Goal: Information Seeking & Learning: Check status

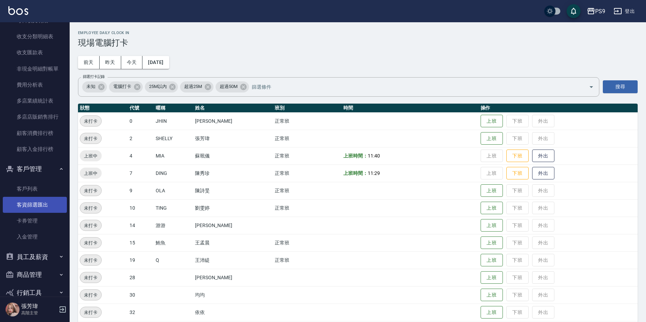
scroll to position [830, 0]
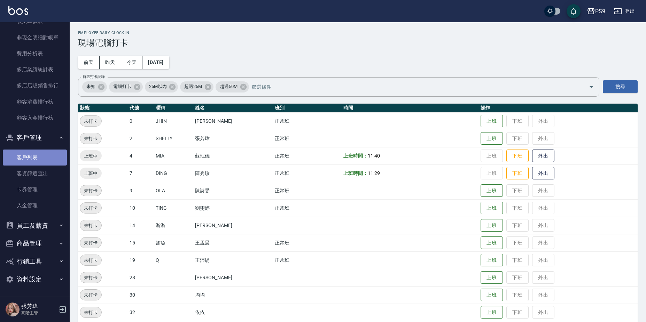
click at [37, 158] on link "客戶列表" at bounding box center [35, 158] width 64 height 16
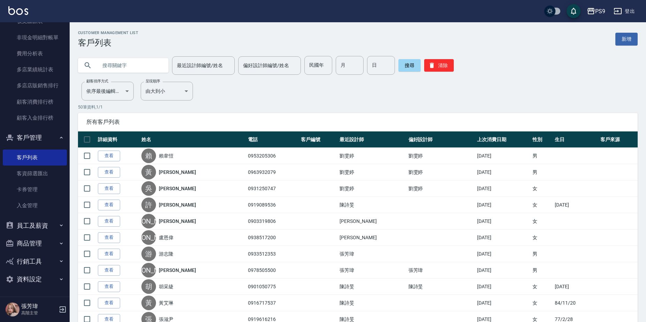
click at [137, 71] on input "text" at bounding box center [129, 65] width 65 height 19
type input "塗"
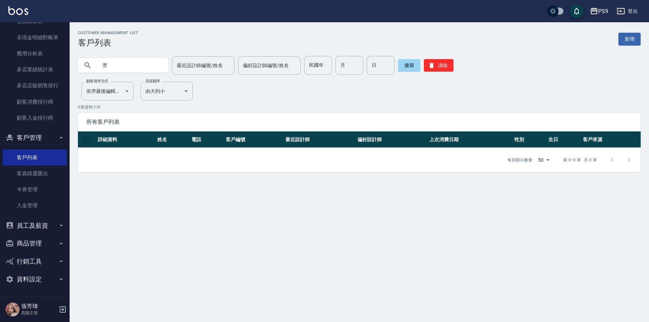
click at [133, 66] on input "塗" at bounding box center [129, 65] width 65 height 19
type input "殷"
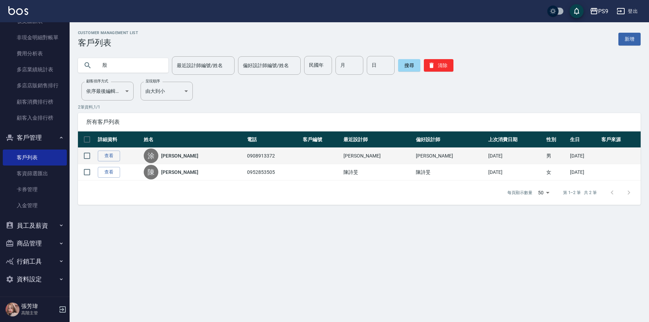
click at [173, 156] on link "[PERSON_NAME]" at bounding box center [179, 155] width 37 height 7
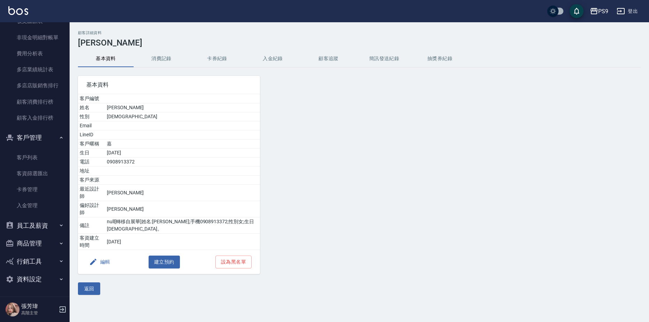
click at [277, 58] on button "入金紀錄" at bounding box center [273, 58] width 56 height 17
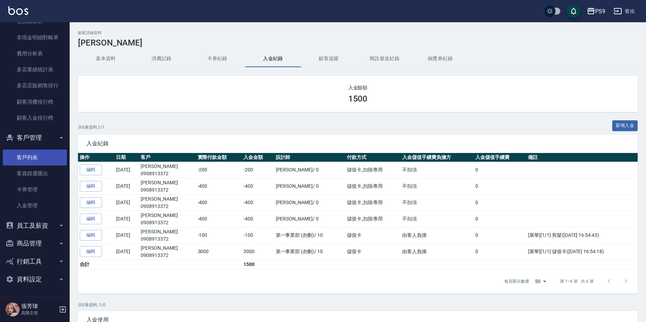
click at [26, 157] on link "客戶列表" at bounding box center [35, 158] width 64 height 16
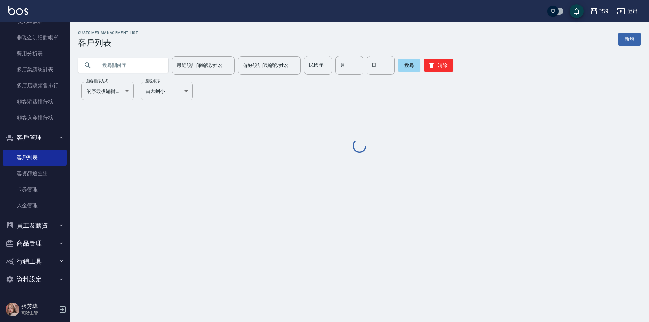
click at [112, 65] on input "text" at bounding box center [129, 65] width 65 height 19
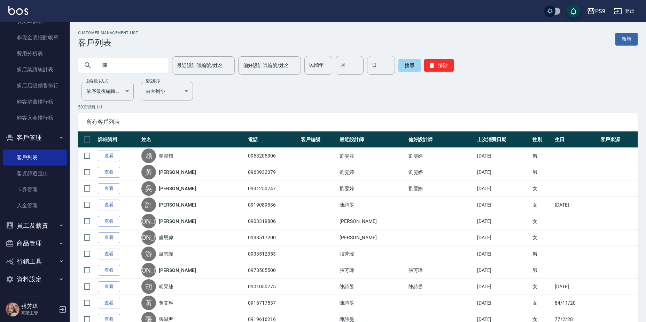
type input "陳"
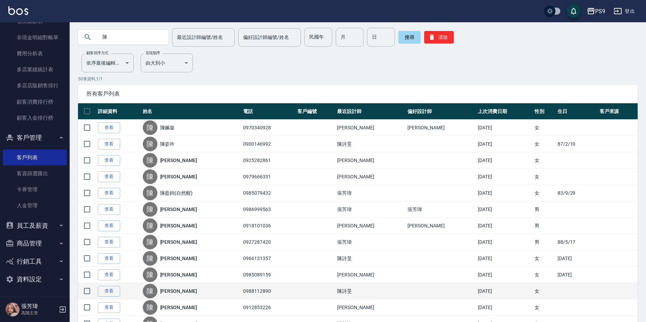
scroll to position [104, 0]
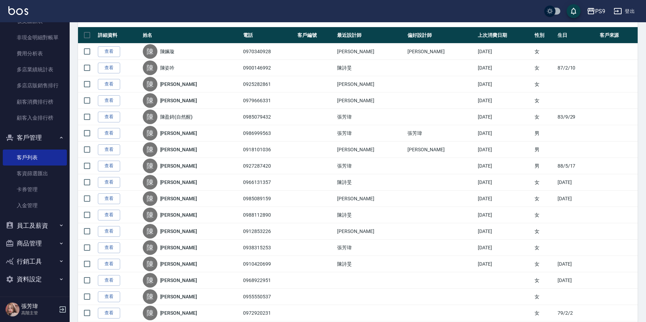
click at [175, 232] on link "[PERSON_NAME]" at bounding box center [178, 231] width 37 height 7
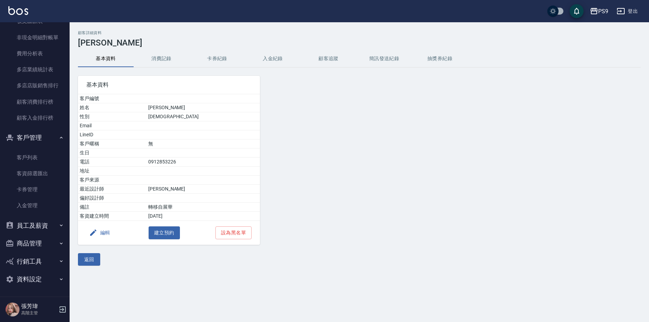
click at [270, 60] on button "入金紀錄" at bounding box center [273, 58] width 56 height 17
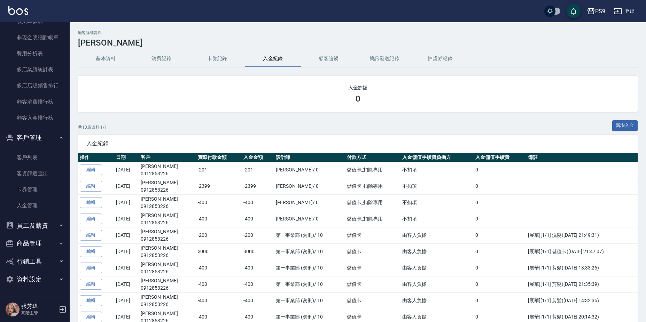
click at [359, 79] on div "入金餘額 0" at bounding box center [357, 94] width 559 height 36
click at [373, 96] on div "0" at bounding box center [357, 99] width 543 height 10
click at [359, 104] on div "入金餘額 0" at bounding box center [357, 94] width 559 height 36
click at [358, 103] on div "入金餘額 0" at bounding box center [357, 94] width 559 height 36
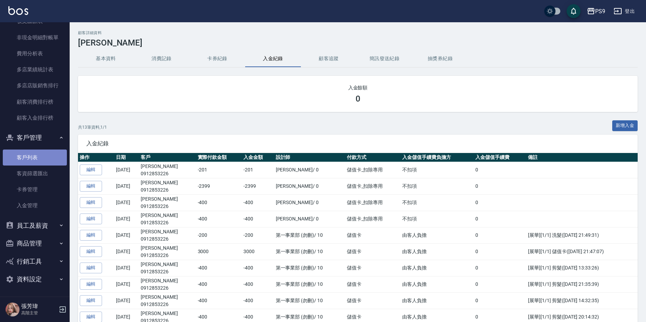
click at [41, 158] on link "客戶列表" at bounding box center [35, 158] width 64 height 16
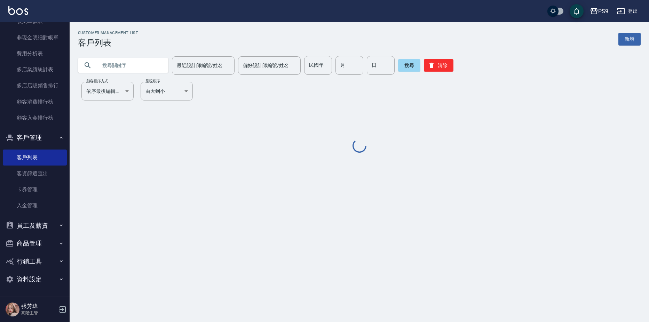
click at [140, 68] on input "text" at bounding box center [129, 65] width 65 height 19
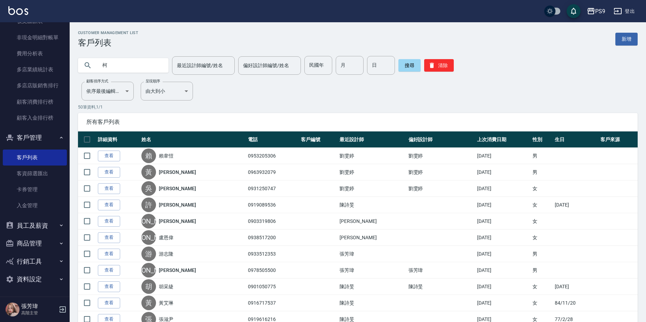
type input "柯"
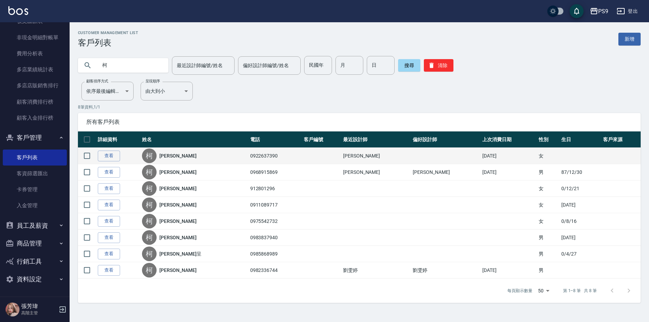
click at [178, 157] on link "[PERSON_NAME]" at bounding box center [177, 155] width 37 height 7
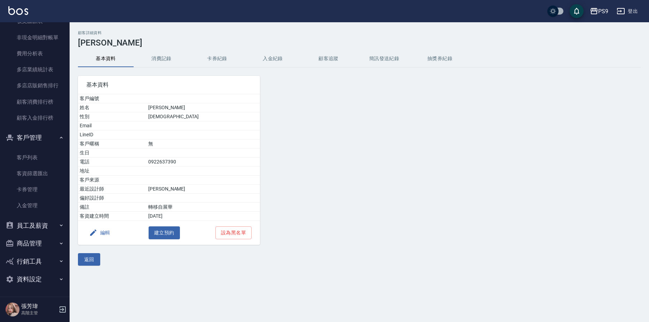
click at [285, 60] on button "入金紀錄" at bounding box center [273, 58] width 56 height 17
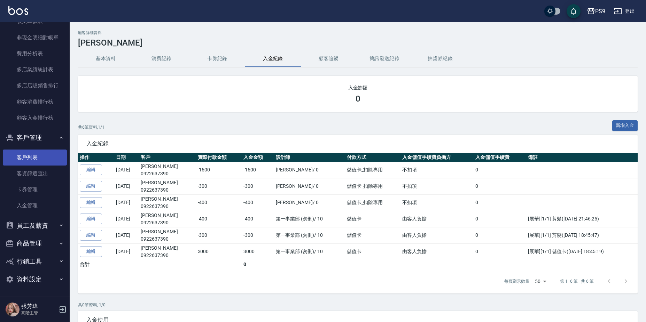
click at [33, 155] on link "客戶列表" at bounding box center [35, 158] width 64 height 16
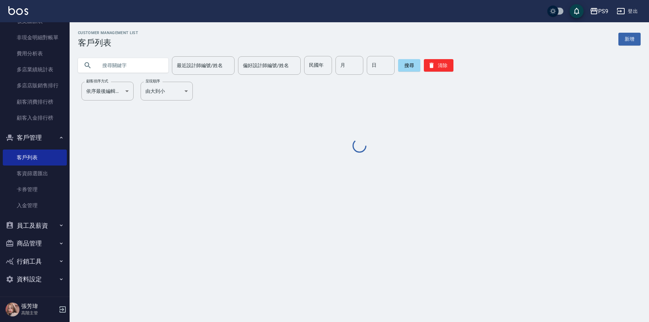
click at [114, 66] on input "text" at bounding box center [129, 65] width 65 height 19
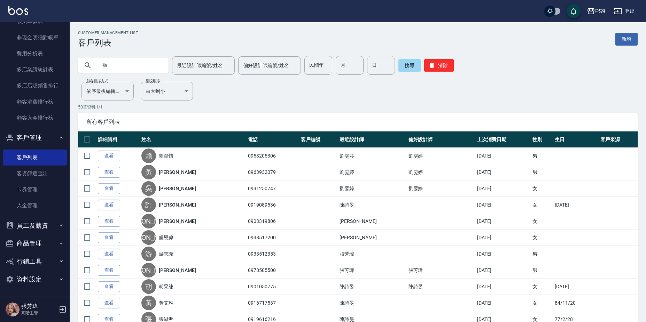
type input "張"
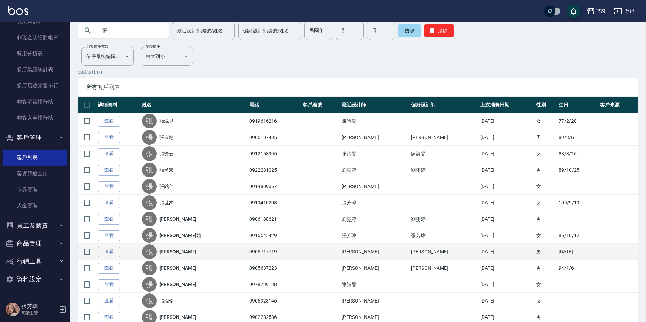
scroll to position [70, 0]
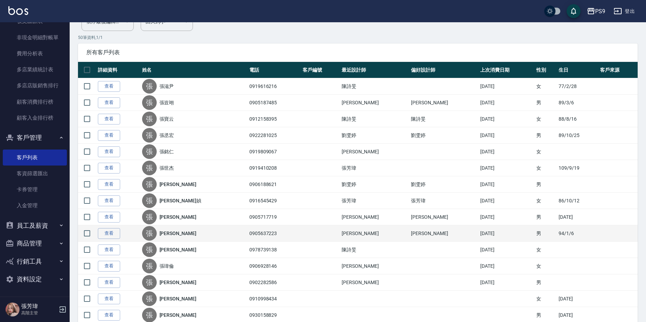
click at [179, 238] on div "[PERSON_NAME]" at bounding box center [194, 233] width 104 height 15
click at [179, 235] on link "[PERSON_NAME]" at bounding box center [177, 233] width 37 height 7
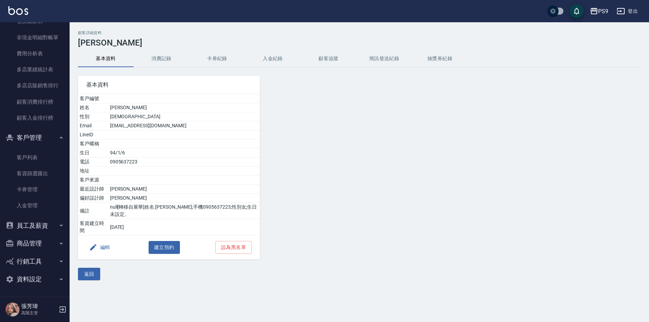
click at [273, 55] on button "入金紀錄" at bounding box center [273, 58] width 56 height 17
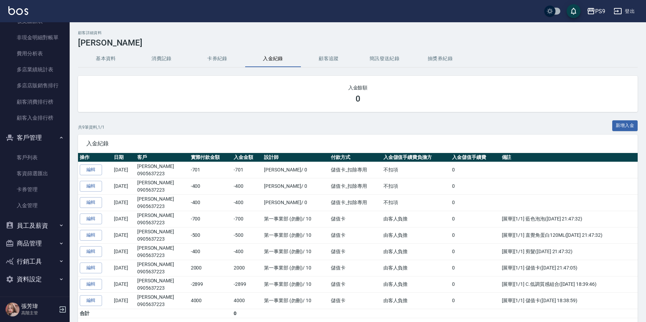
click at [315, 123] on div "共 9 筆資料, 1 / 1 新增入金" at bounding box center [357, 127] width 559 height 14
click at [311, 109] on div "入金餘額 0" at bounding box center [357, 94] width 559 height 36
click at [31, 156] on link "客戶列表" at bounding box center [35, 158] width 64 height 16
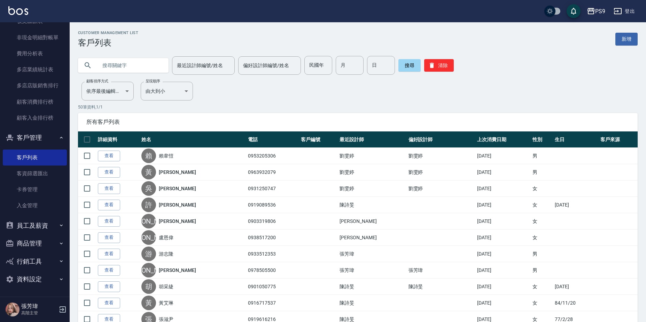
click at [131, 68] on input "text" at bounding box center [129, 65] width 65 height 19
type input "張"
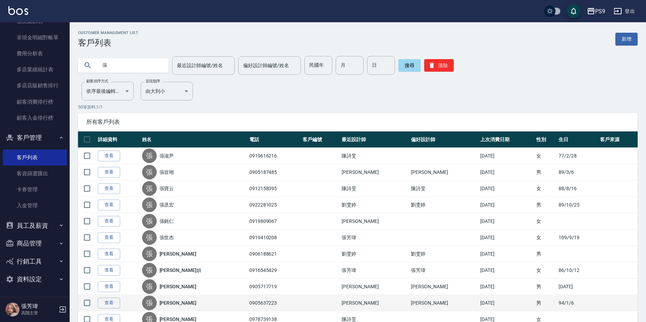
click at [174, 299] on div "[PERSON_NAME]" at bounding box center [194, 303] width 104 height 15
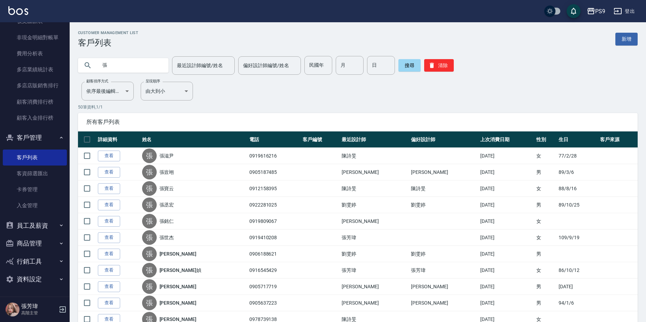
click at [173, 303] on link "[PERSON_NAME]" at bounding box center [177, 303] width 37 height 7
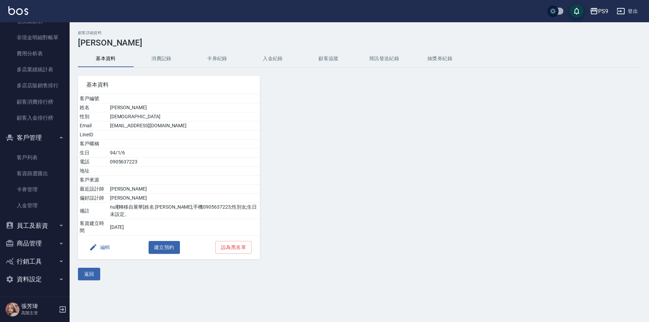
click at [279, 58] on button "入金紀錄" at bounding box center [273, 58] width 56 height 17
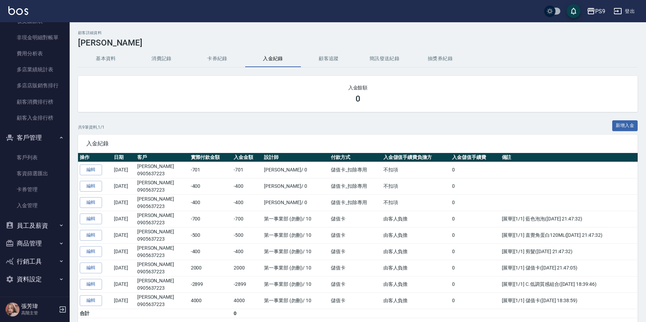
click at [353, 83] on div "入金餘額 0" at bounding box center [357, 94] width 559 height 36
click at [24, 159] on link "客戶列表" at bounding box center [35, 158] width 64 height 16
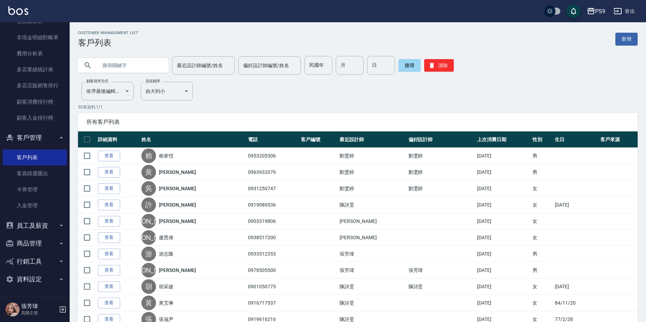
click at [113, 66] on input "text" at bounding box center [129, 65] width 65 height 19
type input "姵"
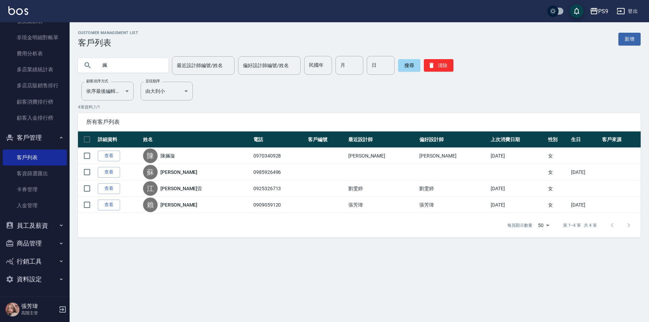
click at [175, 159] on link "陳姵璇" at bounding box center [167, 155] width 15 height 7
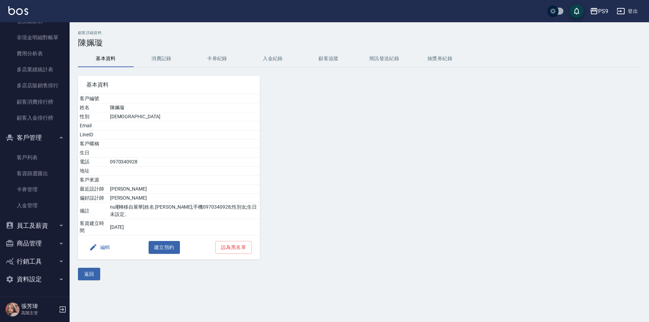
click at [272, 59] on button "入金紀錄" at bounding box center [273, 58] width 56 height 17
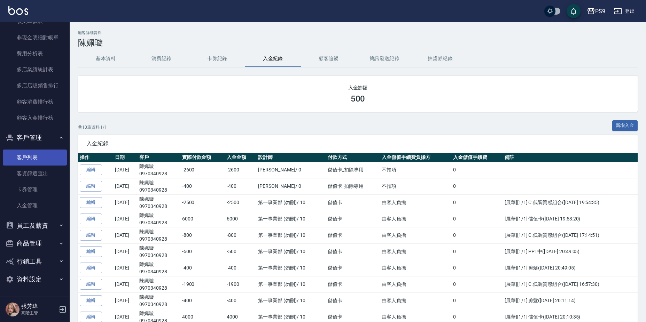
click at [17, 152] on link "客戶列表" at bounding box center [35, 158] width 64 height 16
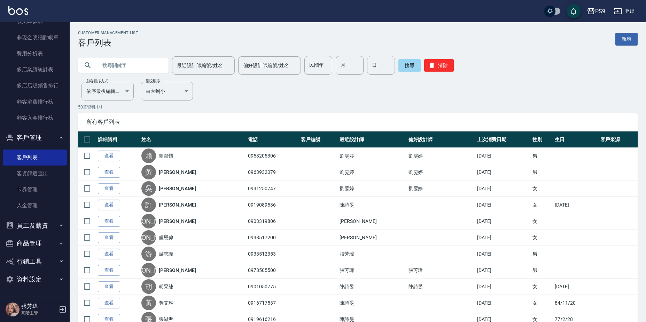
click at [152, 63] on input "text" at bounding box center [129, 65] width 65 height 19
type input "張"
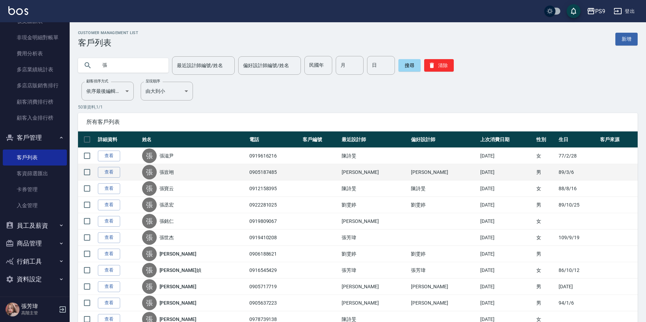
click at [174, 174] on link "張豈翊" at bounding box center [166, 172] width 15 height 7
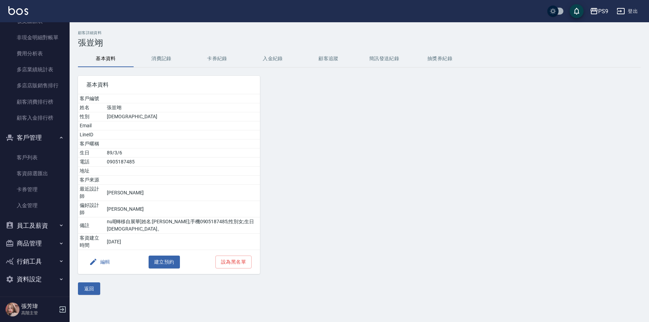
click at [274, 60] on button "入金紀錄" at bounding box center [273, 58] width 56 height 17
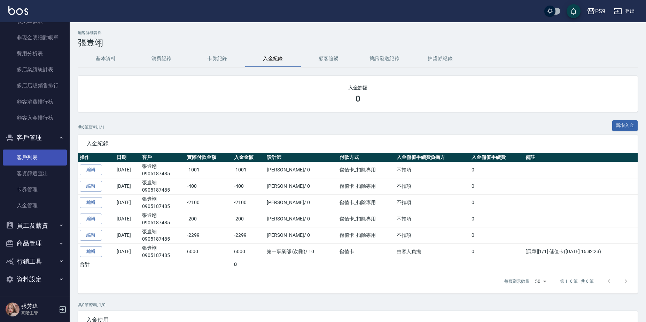
click at [24, 156] on link "客戶列表" at bounding box center [35, 158] width 64 height 16
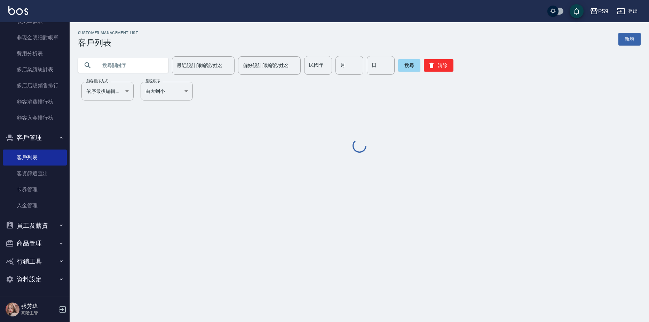
click at [118, 67] on input "text" at bounding box center [129, 65] width 65 height 19
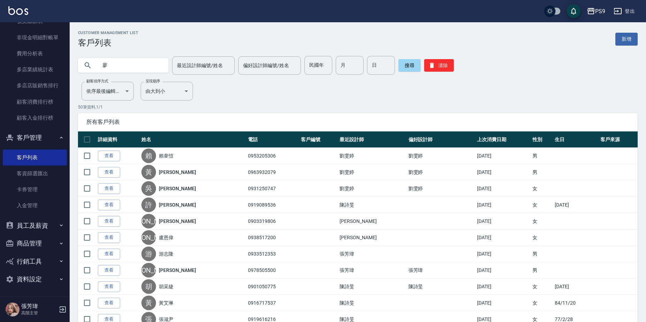
type input "廖"
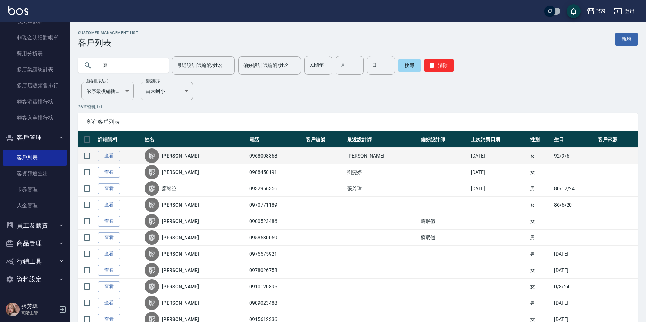
click at [175, 153] on link "[PERSON_NAME]" at bounding box center [180, 155] width 37 height 7
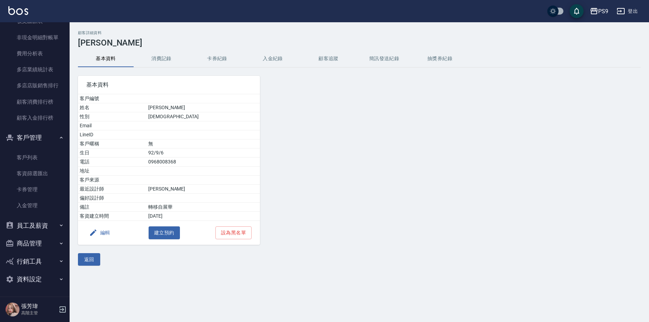
click at [260, 63] on button "入金紀錄" at bounding box center [273, 58] width 56 height 17
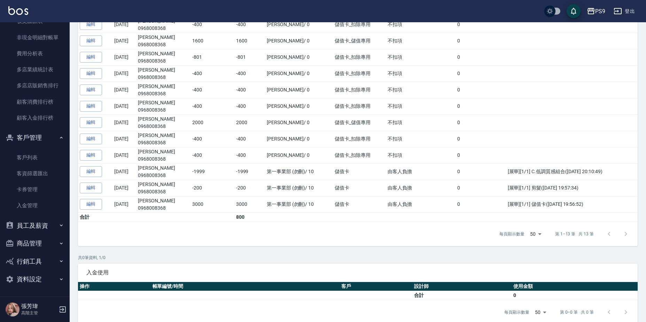
scroll to position [194, 0]
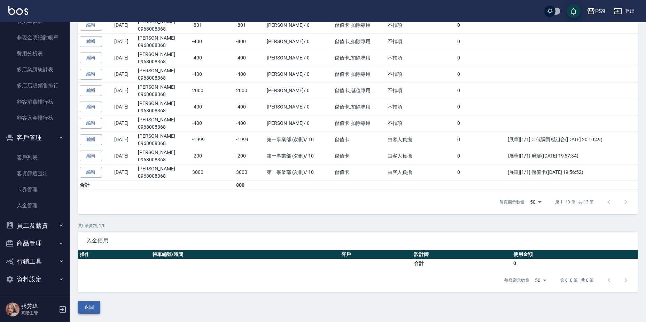
click at [98, 307] on button "返回" at bounding box center [89, 307] width 22 height 13
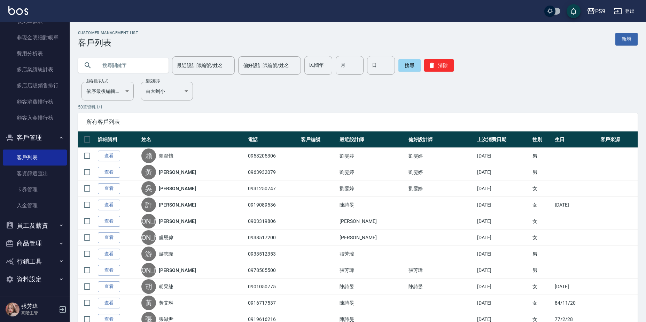
click at [124, 62] on input "text" at bounding box center [129, 65] width 65 height 19
type input "林"
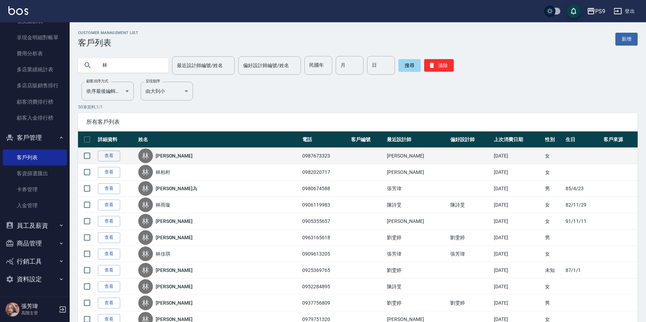
click at [169, 155] on link "[PERSON_NAME]" at bounding box center [174, 155] width 37 height 7
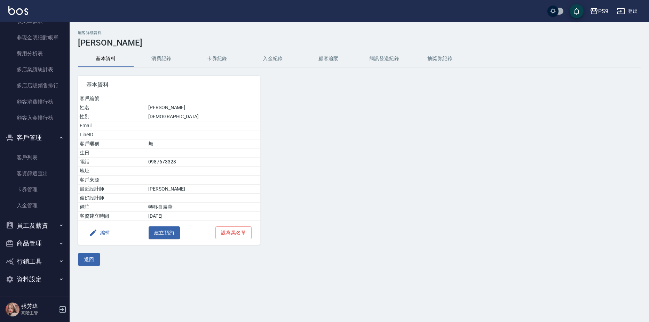
click at [267, 65] on button "入金紀錄" at bounding box center [273, 58] width 56 height 17
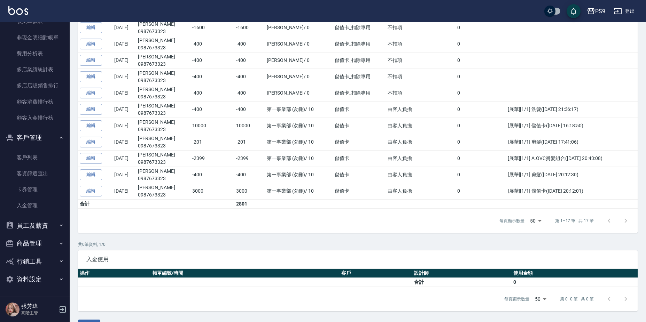
scroll to position [259, 0]
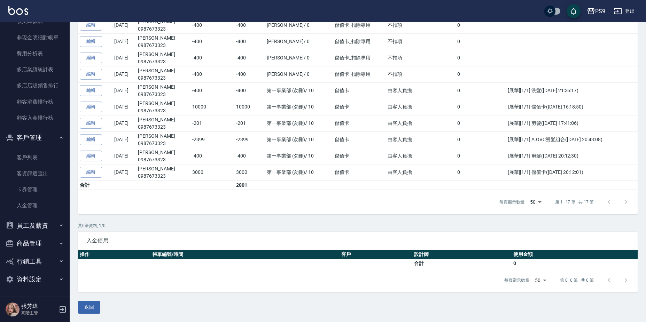
drag, startPoint x: 84, startPoint y: 308, endPoint x: 83, endPoint y: 305, distance: 3.8
click at [84, 308] on button "返回" at bounding box center [89, 307] width 22 height 13
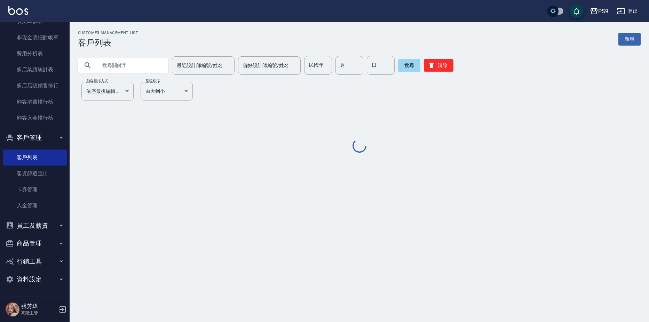
click at [100, 62] on input "text" at bounding box center [129, 65] width 65 height 19
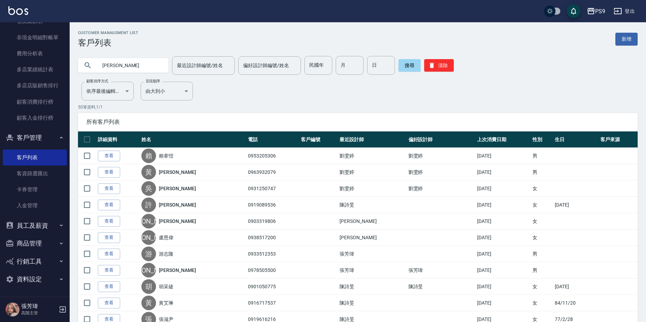
type input "[PERSON_NAME]"
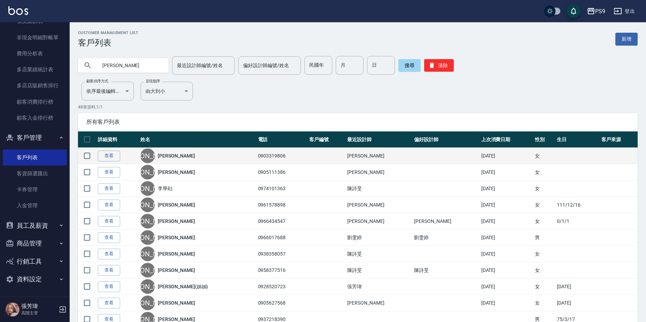
click at [173, 156] on link "[PERSON_NAME]" at bounding box center [176, 155] width 37 height 7
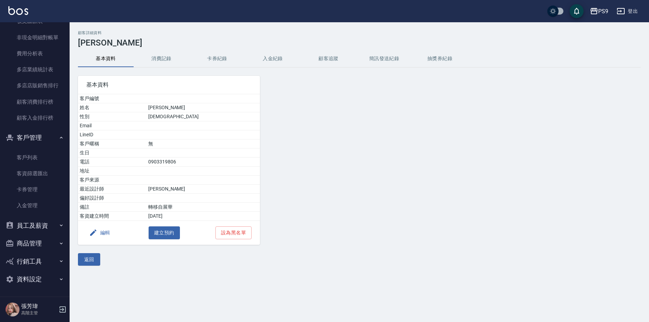
click at [276, 58] on button "入金紀錄" at bounding box center [273, 58] width 56 height 17
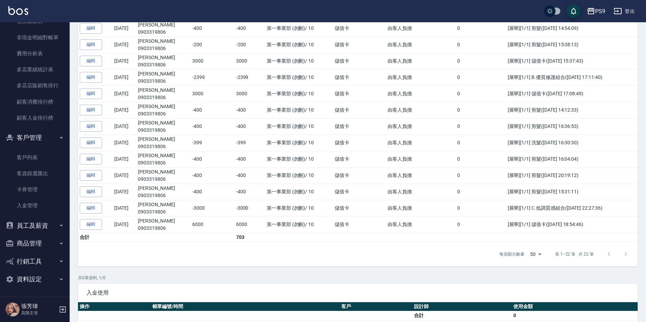
scroll to position [341, 0]
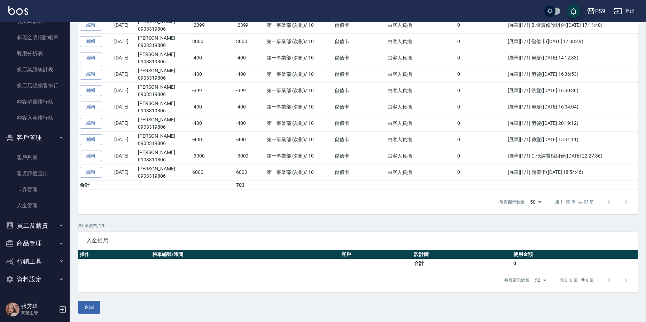
click at [98, 309] on button "返回" at bounding box center [89, 307] width 22 height 13
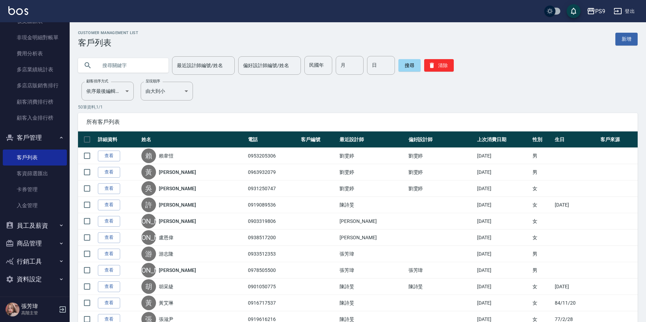
click at [134, 59] on input "text" at bounding box center [129, 65] width 65 height 19
type input "[PERSON_NAME]"
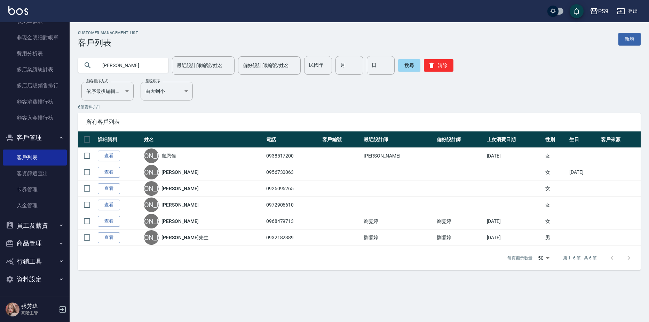
click at [176, 159] on link "盧恩偉" at bounding box center [168, 155] width 15 height 7
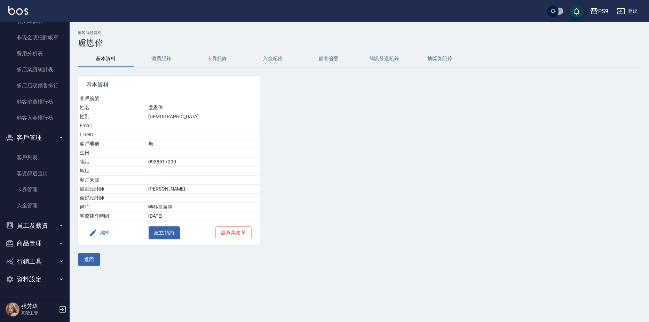
click at [270, 56] on button "入金紀錄" at bounding box center [273, 58] width 56 height 17
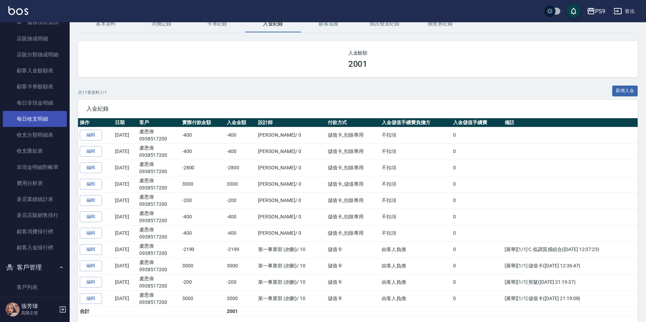
scroll to position [761, 0]
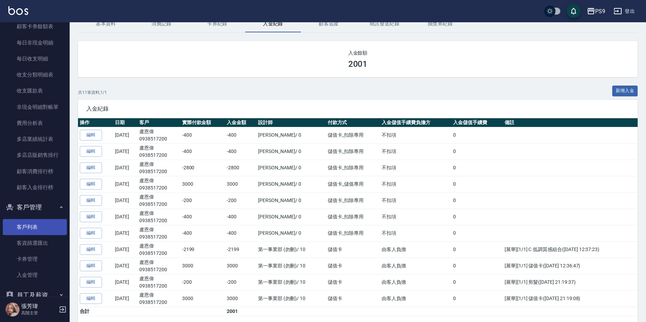
click at [29, 226] on link "客戶列表" at bounding box center [35, 227] width 64 height 16
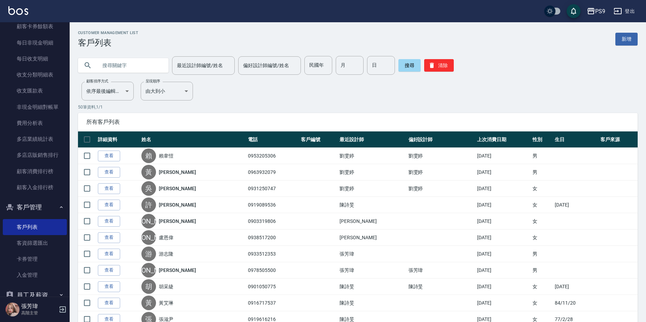
click at [130, 56] on input "text" at bounding box center [129, 65] width 65 height 19
type input "詹"
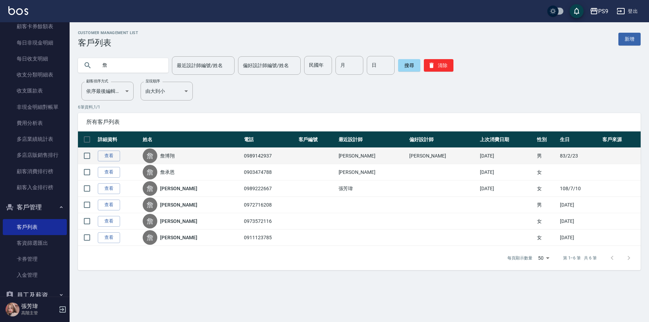
drag, startPoint x: 172, startPoint y: 163, endPoint x: 172, endPoint y: 159, distance: 4.2
click at [172, 162] on div "[PERSON_NAME]" at bounding box center [192, 156] width 98 height 15
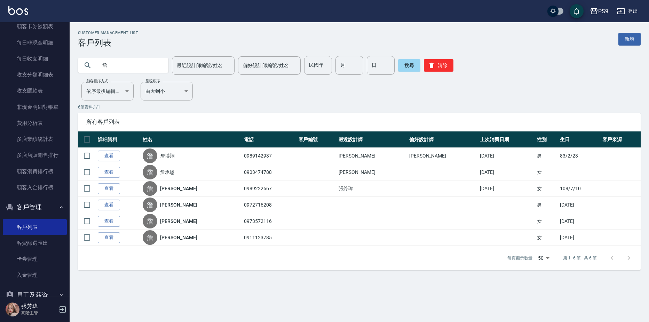
click at [173, 158] on link "詹博翔" at bounding box center [167, 155] width 15 height 7
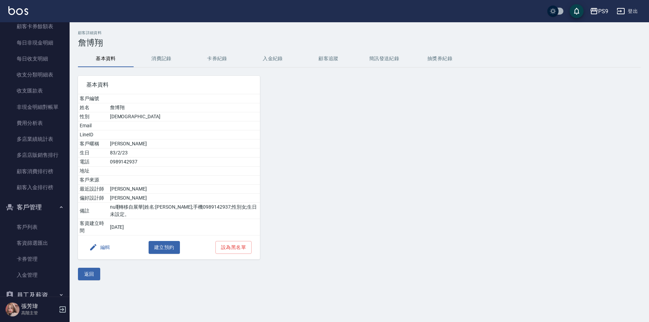
click at [284, 60] on button "入金紀錄" at bounding box center [273, 58] width 56 height 17
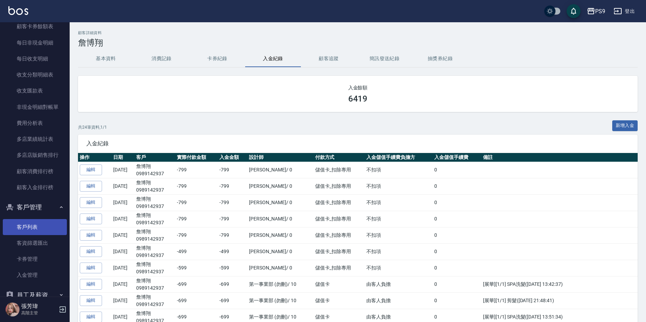
click at [41, 223] on link "客戶列表" at bounding box center [35, 227] width 64 height 16
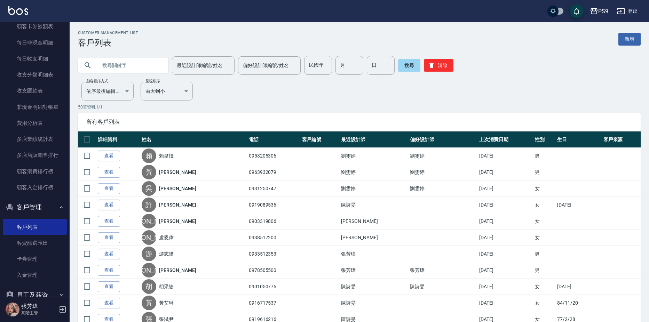
click at [117, 65] on input "text" at bounding box center [129, 65] width 65 height 19
type input "[PERSON_NAME]"
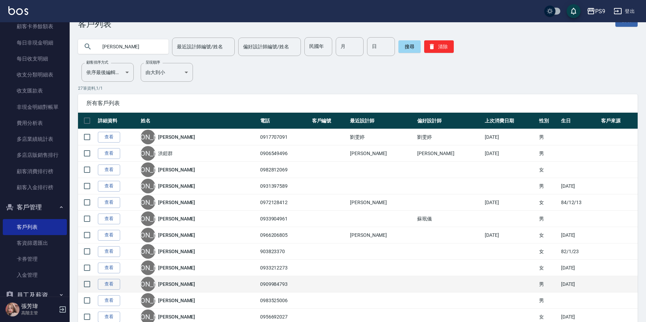
scroll to position [70, 0]
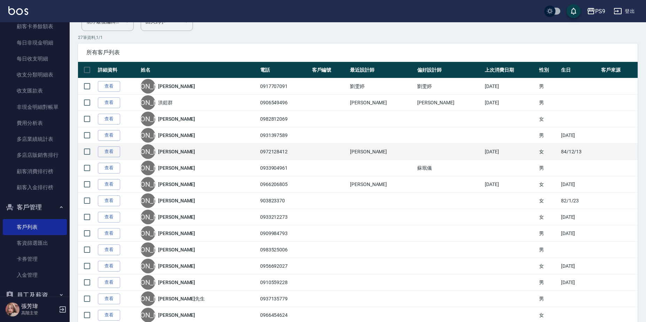
click at [180, 152] on link "[PERSON_NAME]" at bounding box center [176, 151] width 37 height 7
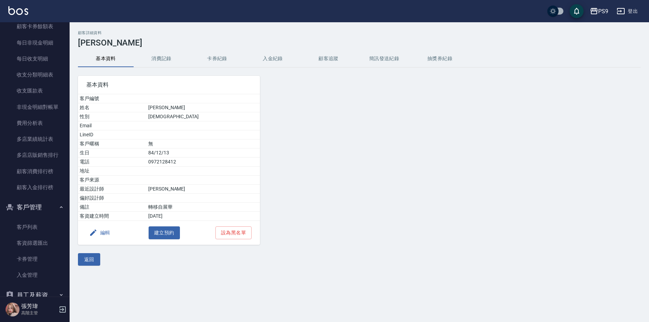
click at [271, 58] on button "入金紀錄" at bounding box center [273, 58] width 56 height 17
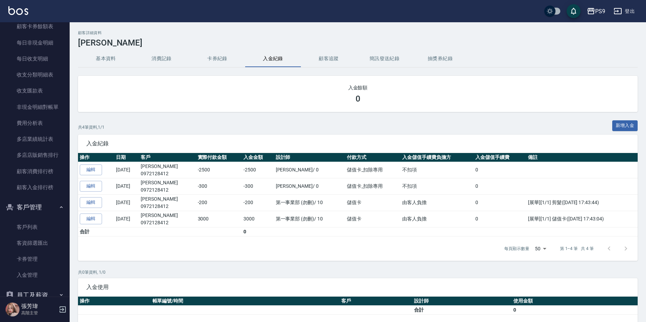
click at [325, 90] on h2 "入金餘額" at bounding box center [357, 87] width 543 height 7
click at [325, 89] on h2 "入金餘額" at bounding box center [357, 87] width 543 height 7
click at [23, 223] on link "客戶列表" at bounding box center [35, 227] width 64 height 16
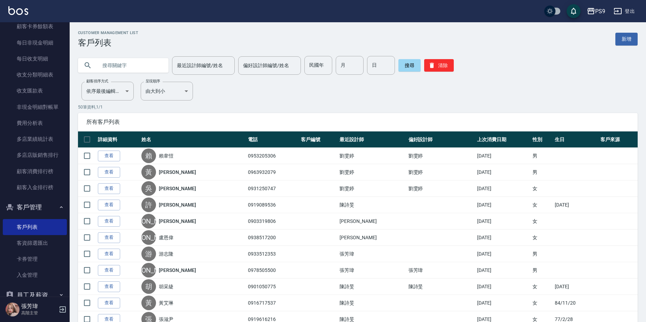
click at [131, 68] on input "text" at bounding box center [129, 65] width 65 height 19
type input "林"
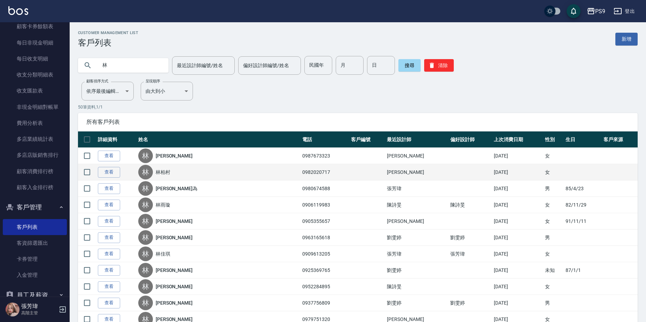
click at [170, 174] on link "林柏村" at bounding box center [163, 172] width 15 height 7
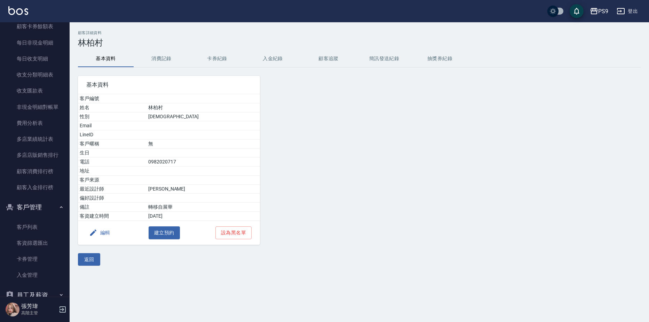
click at [271, 60] on button "入金紀錄" at bounding box center [273, 58] width 56 height 17
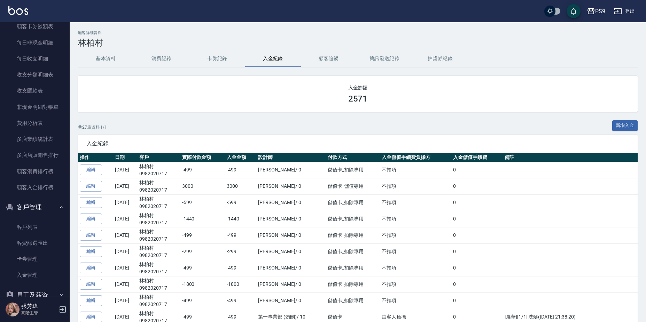
drag, startPoint x: 34, startPoint y: 230, endPoint x: 45, endPoint y: 211, distance: 22.1
click at [34, 230] on link "客戶列表" at bounding box center [35, 227] width 64 height 16
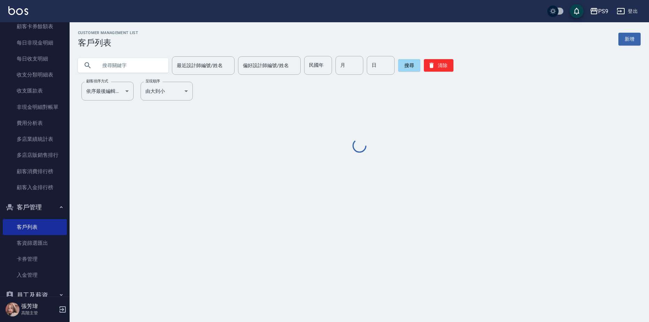
click at [136, 65] on input "text" at bounding box center [129, 65] width 65 height 19
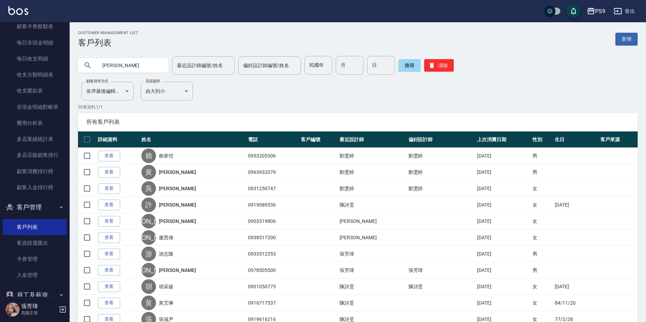
type input "[PERSON_NAME]"
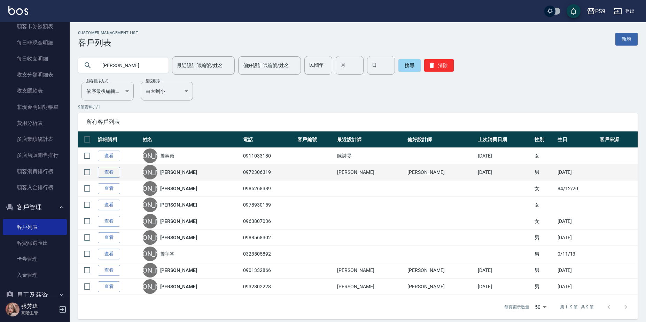
click at [182, 172] on link "[PERSON_NAME]" at bounding box center [178, 172] width 37 height 7
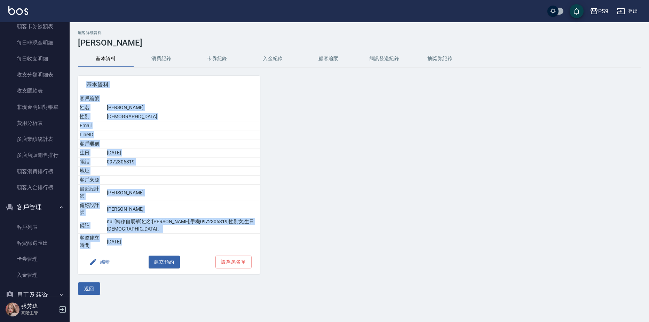
click at [275, 63] on div "顧客詳細資料 [PERSON_NAME]資料 消費記錄 卡券紀錄 入金紀錄 顧客追蹤 簡訊發送紀錄 抽獎券紀錄 基本資料 客戶編號 姓名 [PERSON_NA…" at bounding box center [359, 163] width 579 height 265
click at [275, 61] on button "入金紀錄" at bounding box center [273, 58] width 56 height 17
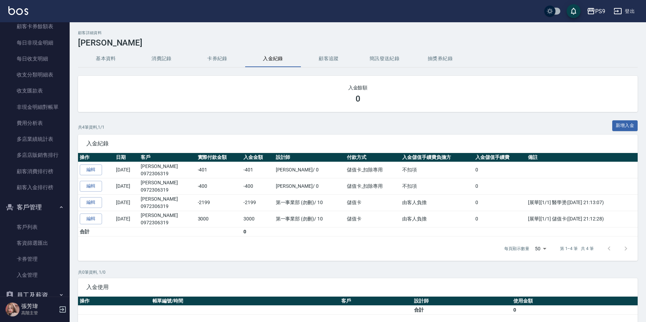
click at [338, 87] on h2 "入金餘額" at bounding box center [357, 87] width 543 height 7
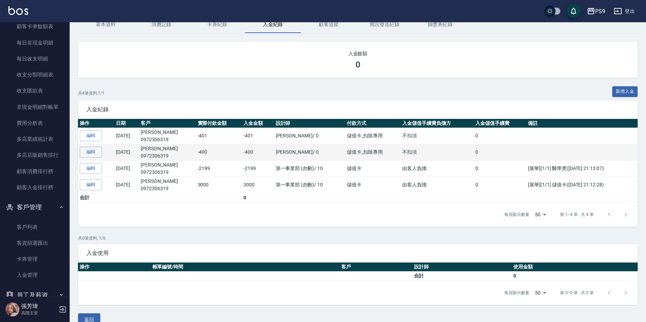
scroll to position [47, 0]
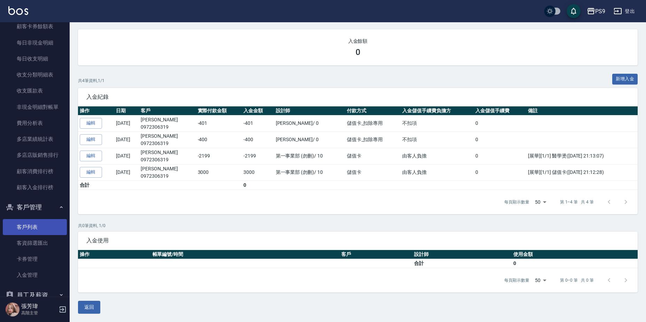
click at [17, 223] on link "客戶列表" at bounding box center [35, 227] width 64 height 16
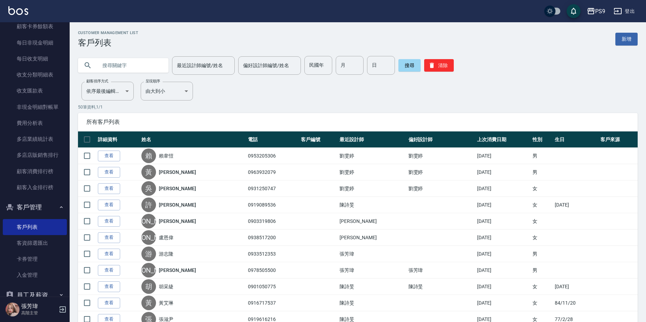
click at [143, 63] on input "text" at bounding box center [129, 65] width 65 height 19
type input "[PERSON_NAME]"
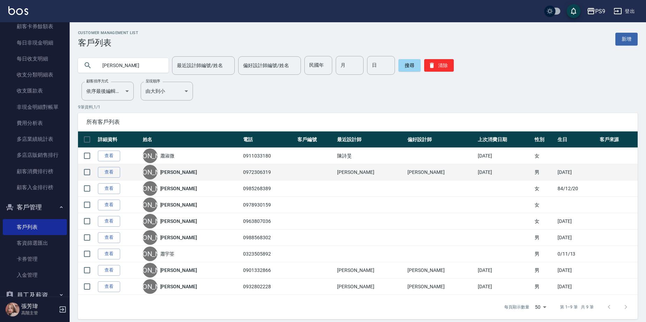
click at [173, 173] on link "[PERSON_NAME]" at bounding box center [178, 172] width 37 height 7
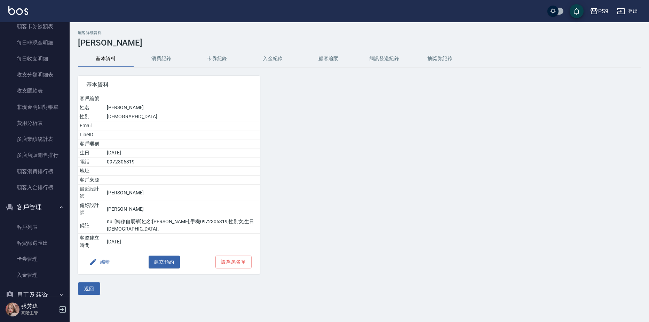
click at [274, 58] on button "入金紀錄" at bounding box center [273, 58] width 56 height 17
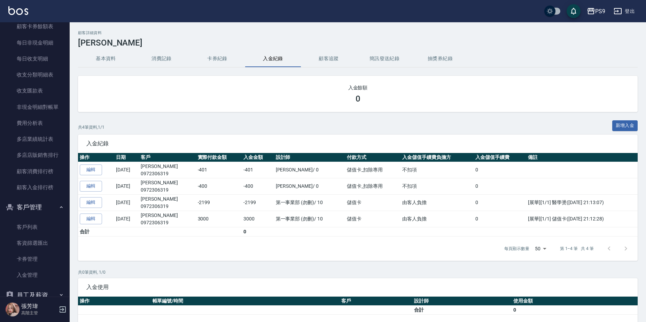
click at [245, 131] on div "共 4 筆資料, 1 / 1 新增入金" at bounding box center [357, 127] width 559 height 14
click at [36, 229] on link "客戶列表" at bounding box center [35, 227] width 64 height 16
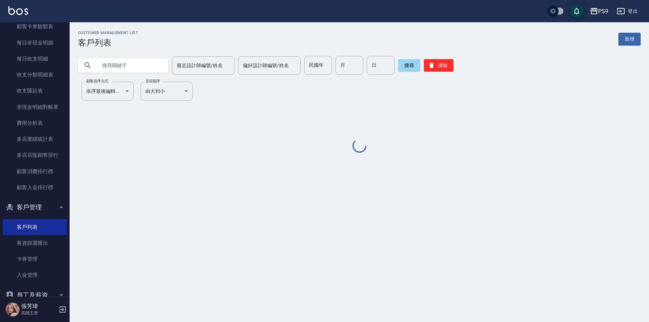
click at [137, 64] on input "text" at bounding box center [129, 65] width 65 height 19
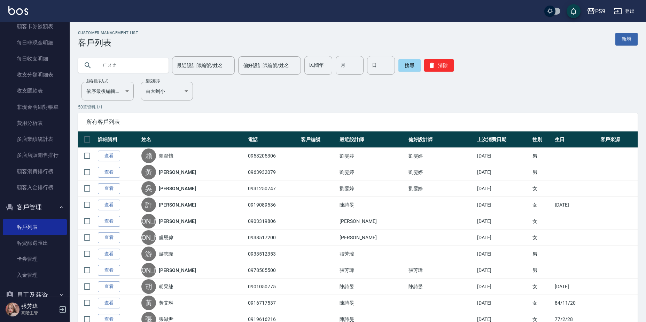
type input "荒"
type input "黃"
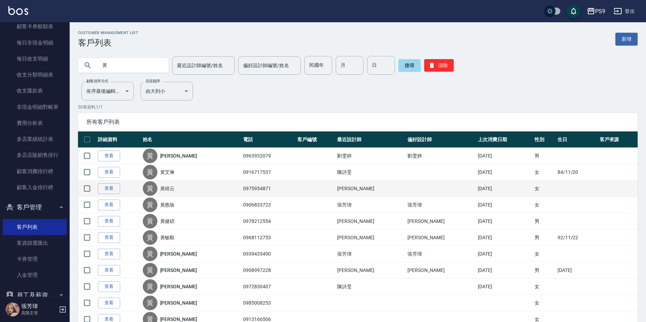
click at [175, 189] on link "黃靖云" at bounding box center [167, 188] width 15 height 7
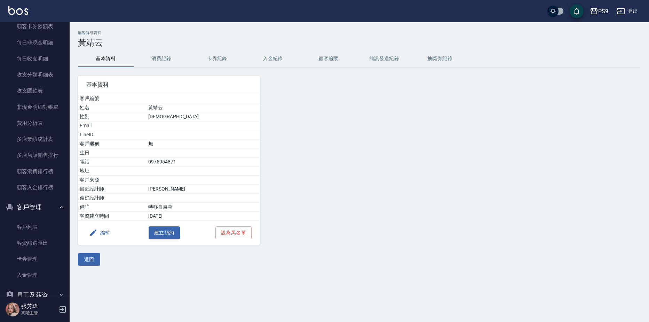
click at [283, 58] on button "入金紀錄" at bounding box center [273, 58] width 56 height 17
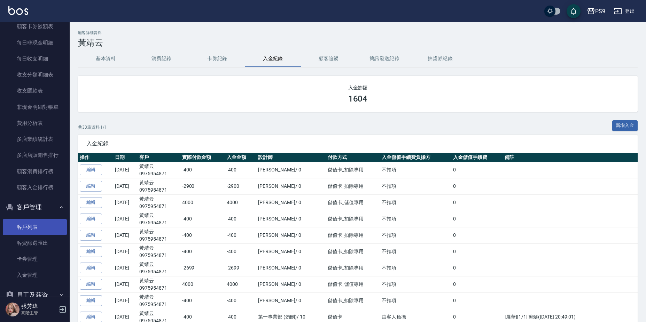
click at [31, 232] on link "客戶列表" at bounding box center [35, 227] width 64 height 16
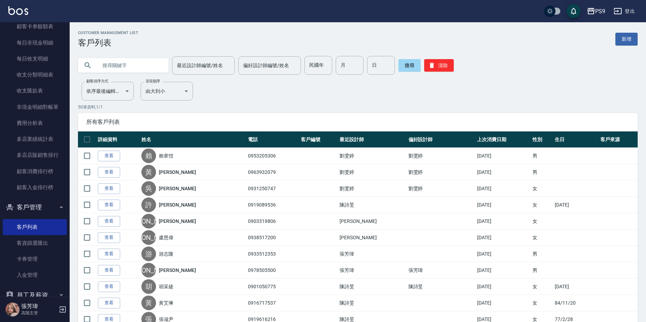
click at [118, 61] on input "text" at bounding box center [129, 65] width 65 height 19
type input "陳"
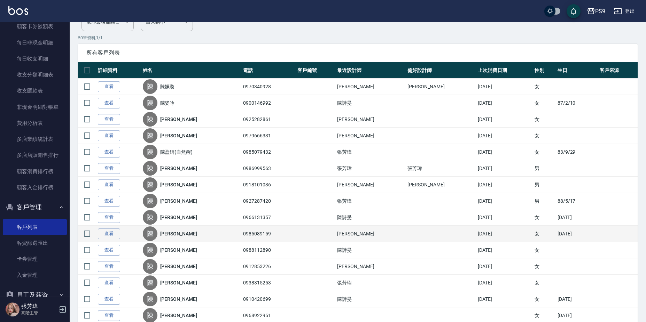
scroll to position [70, 0]
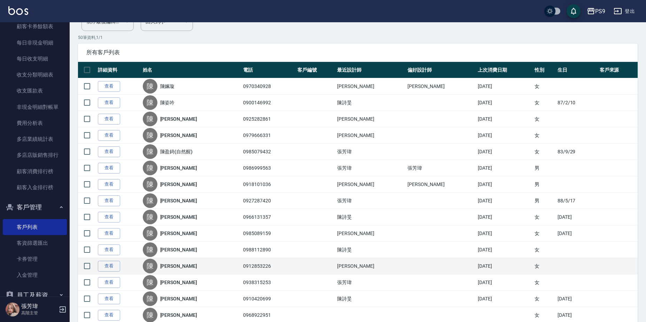
click at [173, 266] on link "[PERSON_NAME]" at bounding box center [178, 266] width 37 height 7
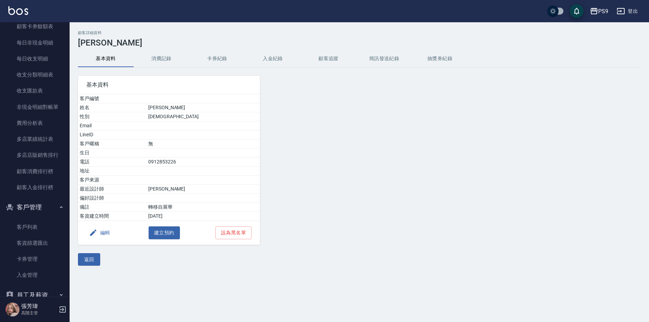
click at [271, 57] on button "入金紀錄" at bounding box center [273, 58] width 56 height 17
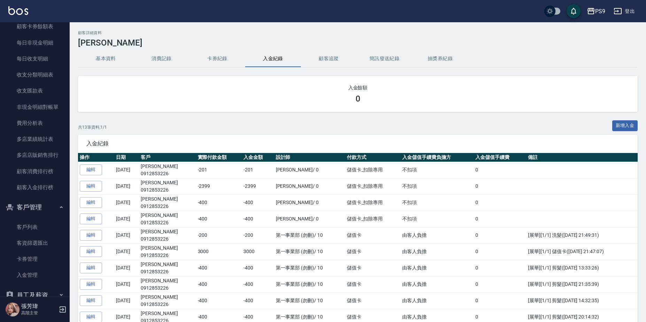
click at [252, 116] on div "入金餘額 0 共 13 筆資料, 1 / 1 新增入金 入金紀錄 操作 日期 客戶 實際付款金額 入金金額 設計師 付款方式 入金儲值手續費負擔方 入金儲值手…" at bounding box center [357, 242] width 559 height 332
click at [252, 115] on div "入金餘額 0 共 13 筆資料, 1 / 1 新增入金 入金紀錄 操作 日期 客戶 實際付款金額 入金金額 設計師 付款方式 入金儲值手續費負擔方 入金儲值手…" at bounding box center [357, 242] width 559 height 332
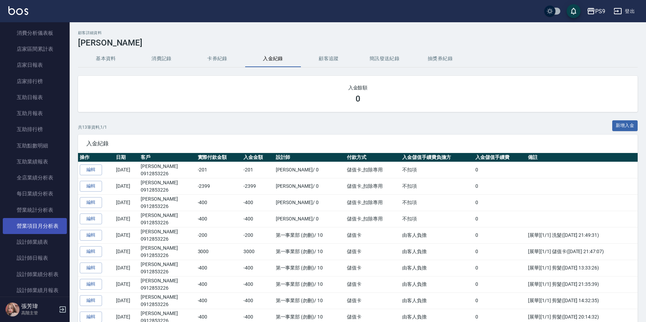
scroll to position [313, 0]
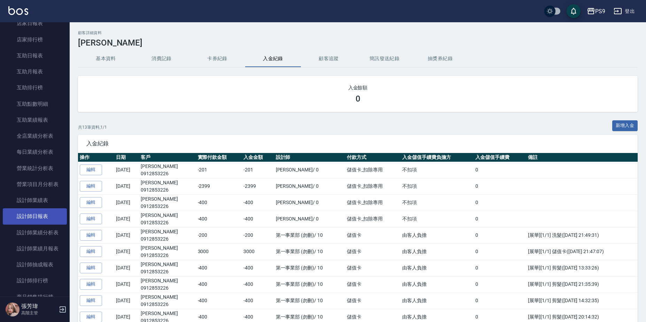
click at [42, 219] on link "設計師日報表" at bounding box center [35, 216] width 64 height 16
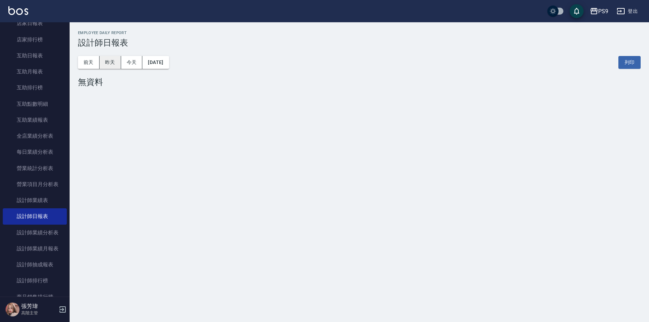
click at [111, 64] on button "昨天" at bounding box center [111, 62] width 22 height 13
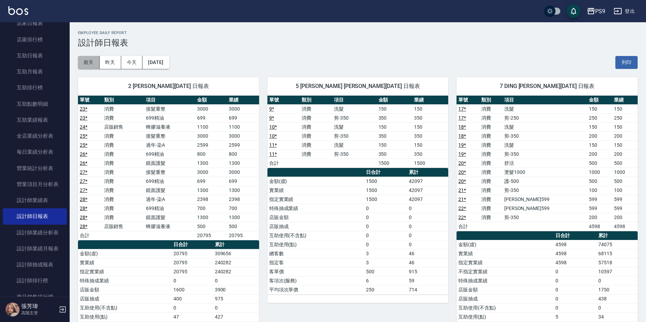
click at [95, 59] on button "前天" at bounding box center [89, 62] width 22 height 13
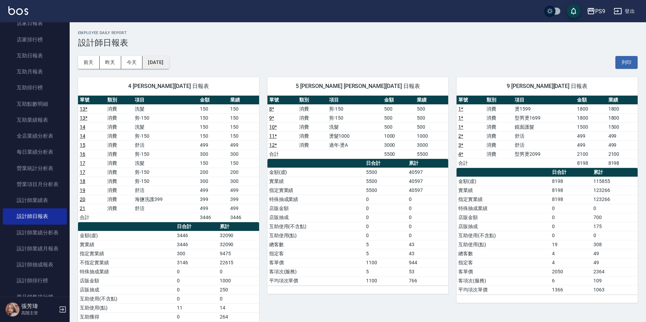
click at [145, 60] on button "[DATE]" at bounding box center [155, 62] width 26 height 13
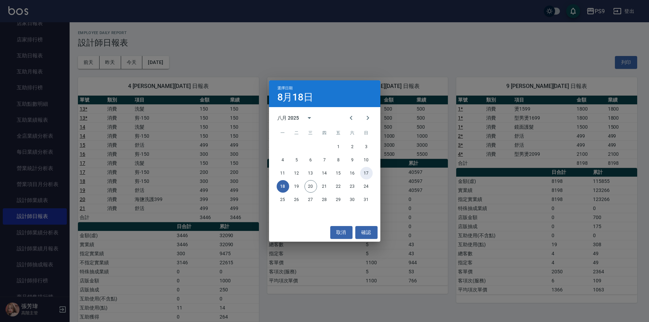
click at [363, 177] on button "17" at bounding box center [366, 173] width 13 height 13
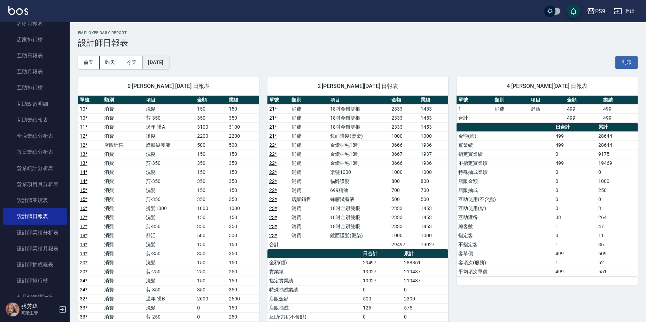
click at [158, 60] on button "[DATE]" at bounding box center [155, 62] width 26 height 13
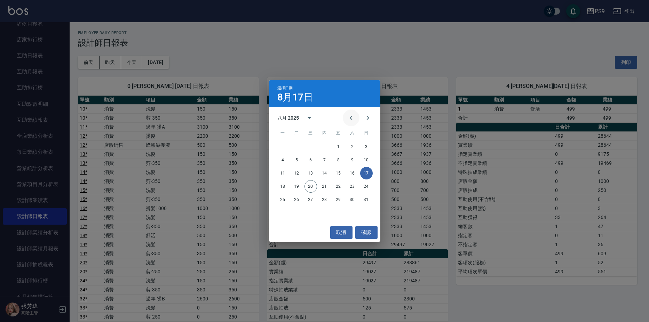
click at [348, 113] on button "Previous month" at bounding box center [351, 118] width 17 height 17
click at [326, 203] on button "31" at bounding box center [324, 200] width 13 height 13
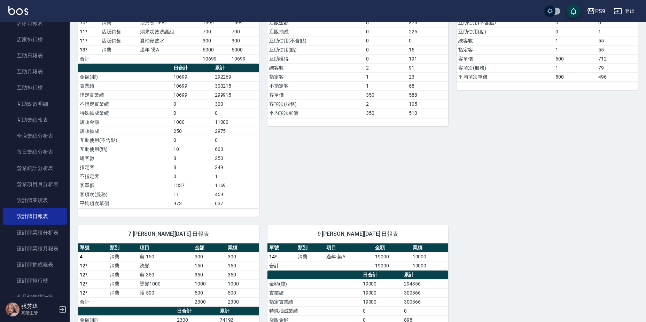
scroll to position [79, 0]
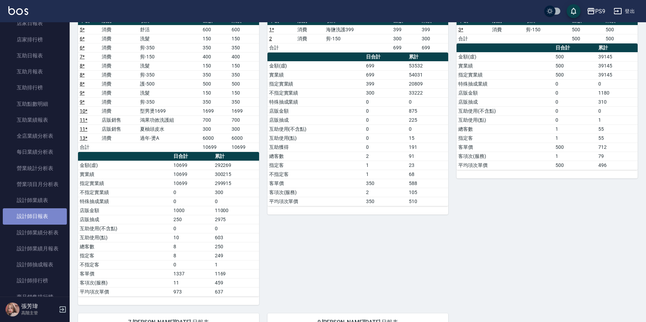
click at [43, 220] on link "設計師日報表" at bounding box center [35, 216] width 64 height 16
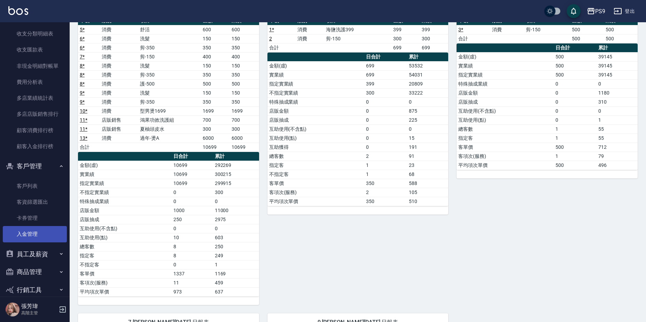
scroll to position [830, 0]
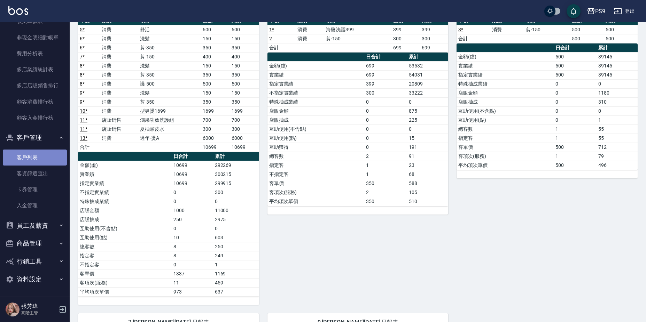
click at [35, 159] on link "客戶列表" at bounding box center [35, 158] width 64 height 16
